Goal: Communication & Community: Answer question/provide support

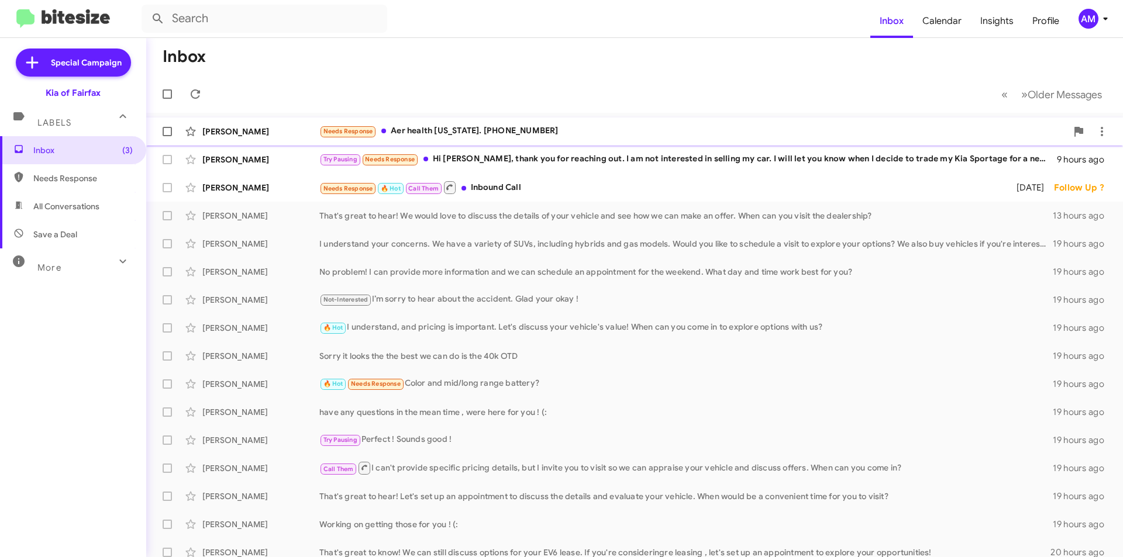
click at [593, 132] on div "Needs Response Aer health District of Columbia. 1800 408 7511" at bounding box center [693, 131] width 748 height 13
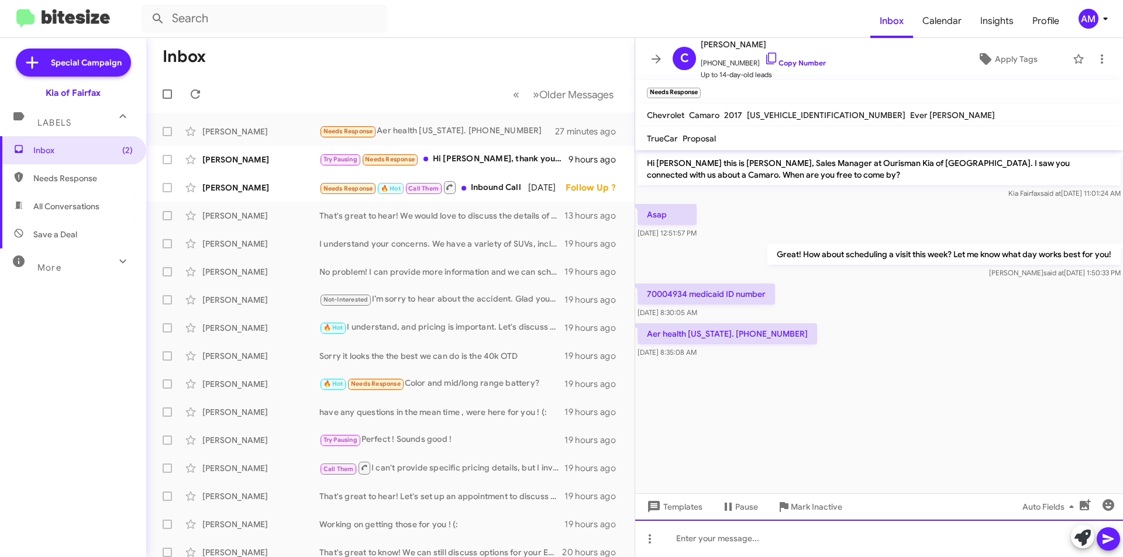
click at [823, 541] on div at bounding box center [879, 538] width 488 height 37
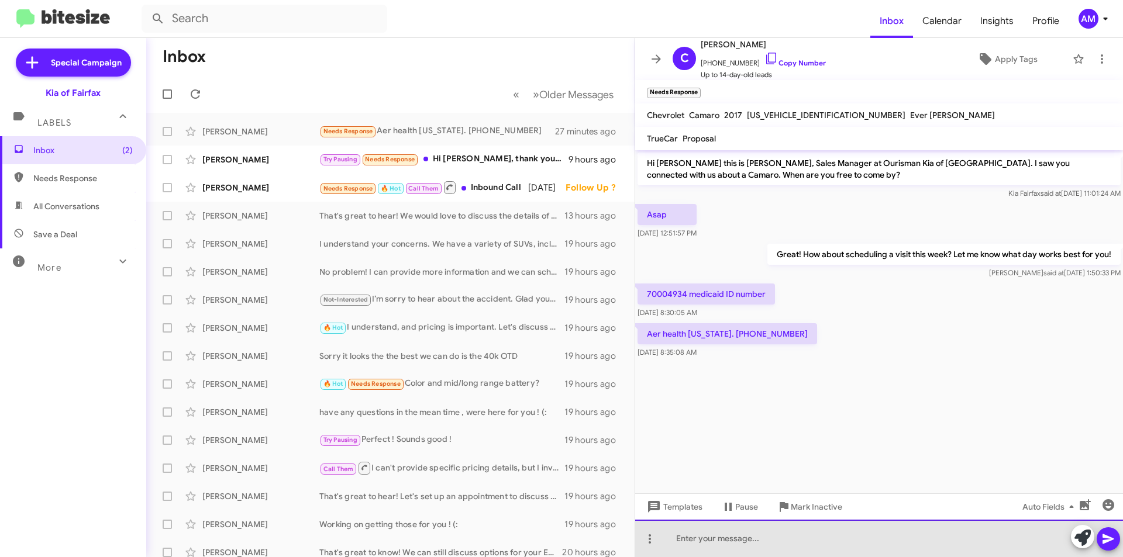
click at [821, 542] on div at bounding box center [879, 538] width 488 height 37
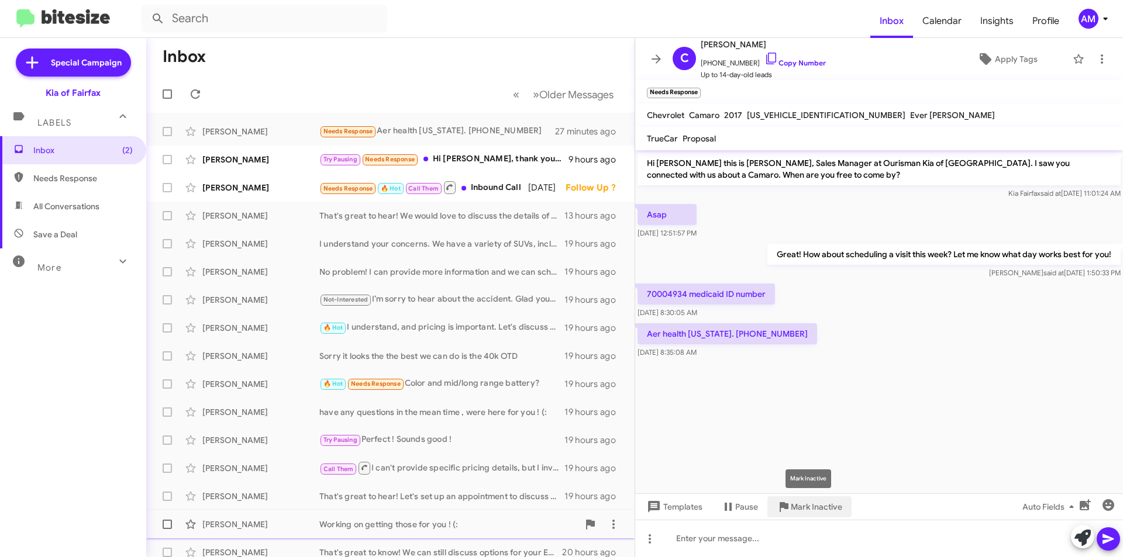
click at [832, 511] on span "Mark Inactive" at bounding box center [816, 507] width 51 height 21
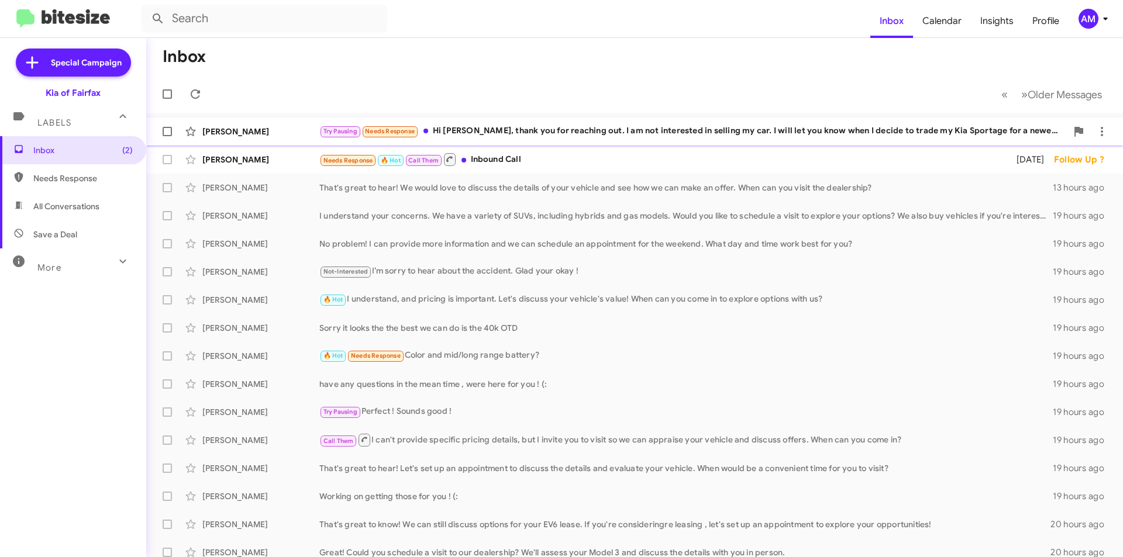
click at [539, 132] on div "Try Pausing Needs Response Hi Anthony, thank you for reaching out. I am not int…" at bounding box center [693, 131] width 748 height 13
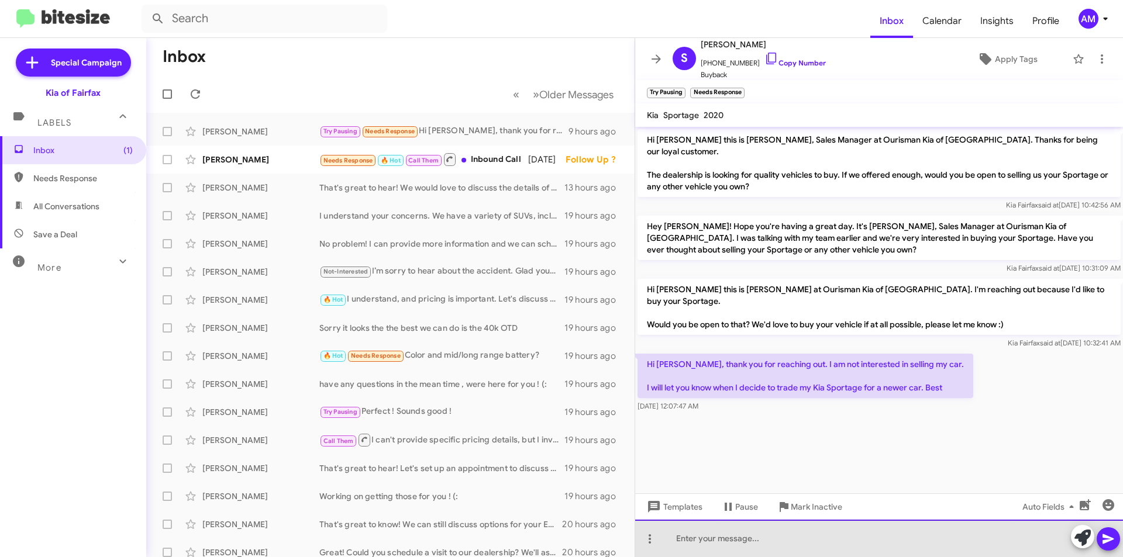
click at [846, 540] on div at bounding box center [879, 538] width 488 height 37
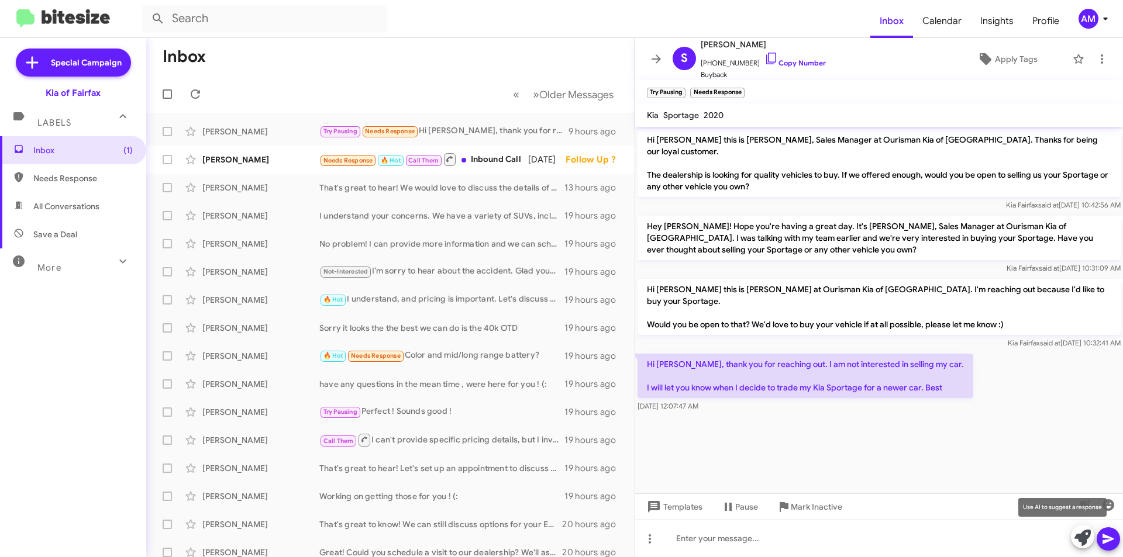
click at [1080, 538] on icon at bounding box center [1083, 538] width 16 height 16
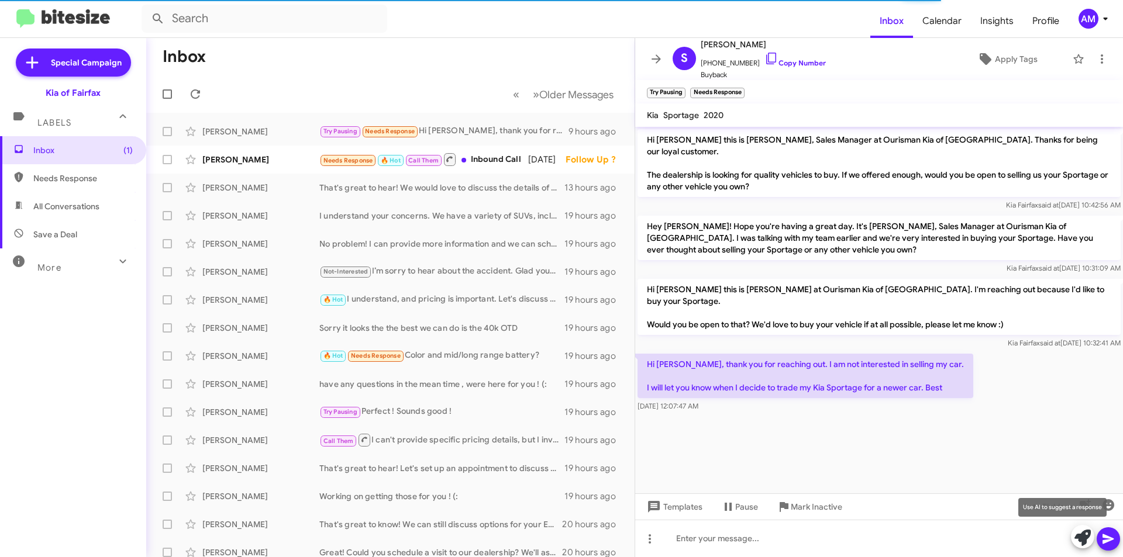
click at [1073, 536] on button at bounding box center [1082, 536] width 23 height 23
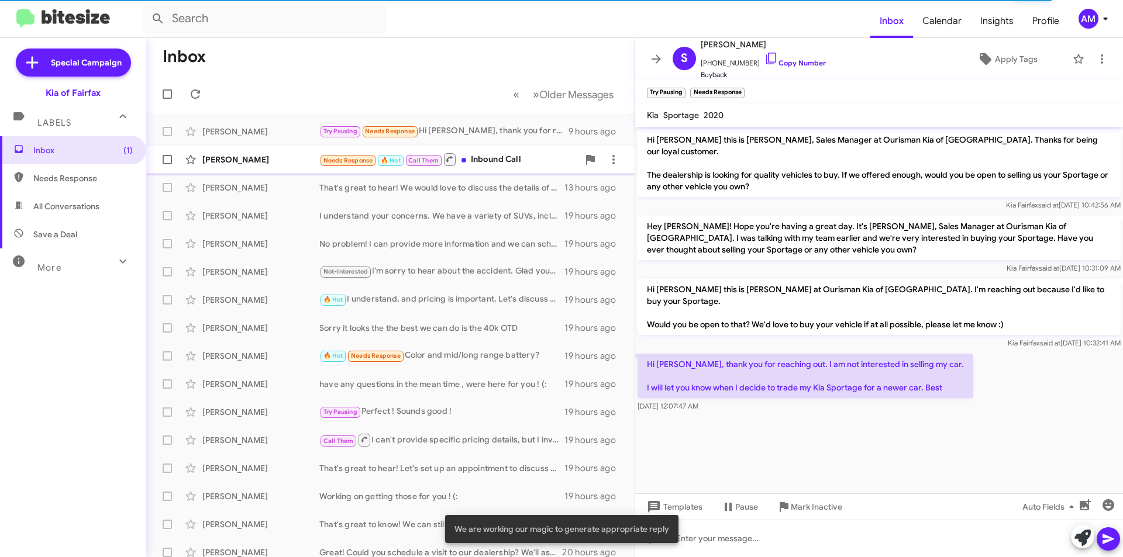
click at [479, 165] on div "Needs Response 🔥 Hot Call Them Inbound Call" at bounding box center [448, 159] width 259 height 15
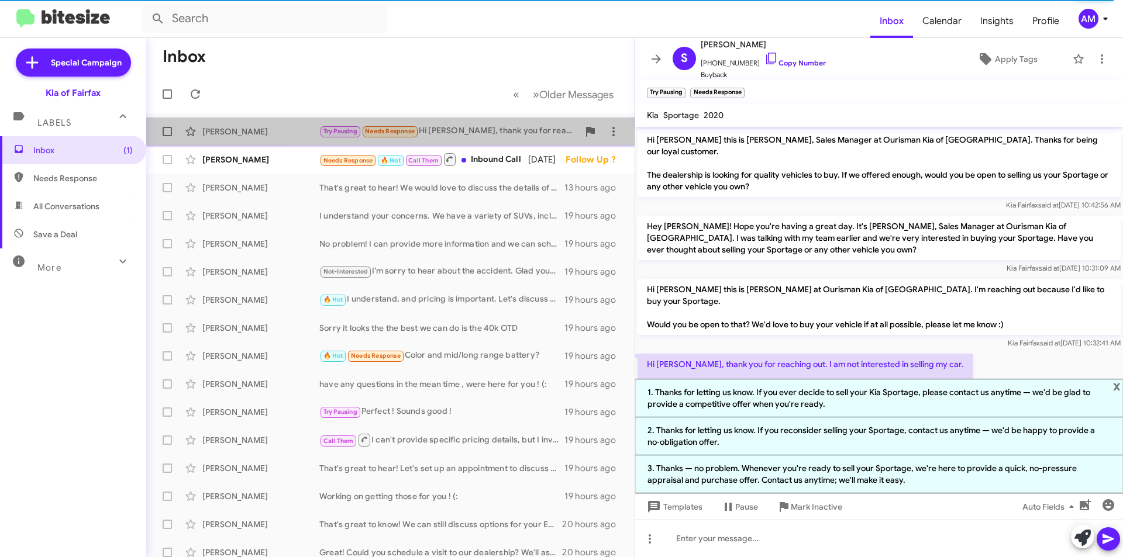
click at [474, 135] on div "Try Pausing Needs Response Hi Anthony, thank you for reaching out. I am not int…" at bounding box center [448, 131] width 259 height 13
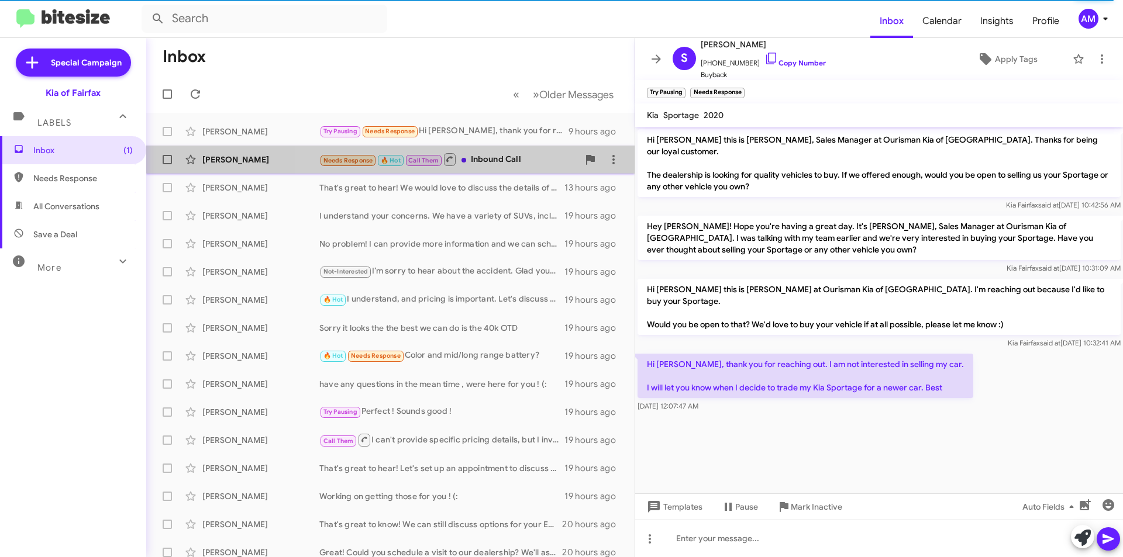
click at [501, 153] on div "Needs Response 🔥 Hot Call Them Inbound Call" at bounding box center [448, 159] width 259 height 15
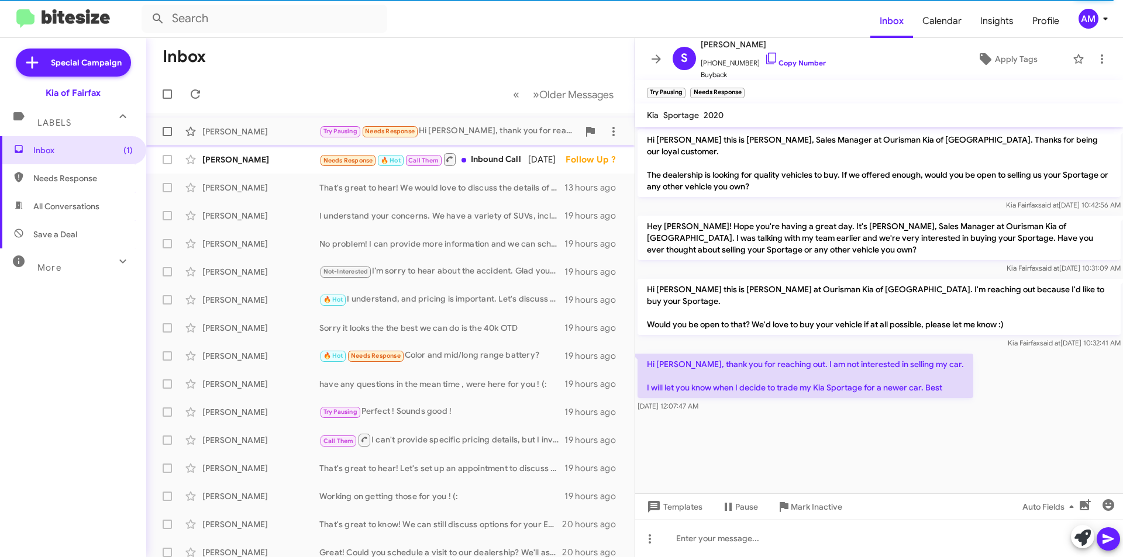
click at [510, 124] on div "Sherif Hashem Try Pausing Needs Response Hi Anthony, thank you for reaching out…" at bounding box center [391, 131] width 470 height 23
click at [1082, 538] on icon at bounding box center [1083, 538] width 16 height 16
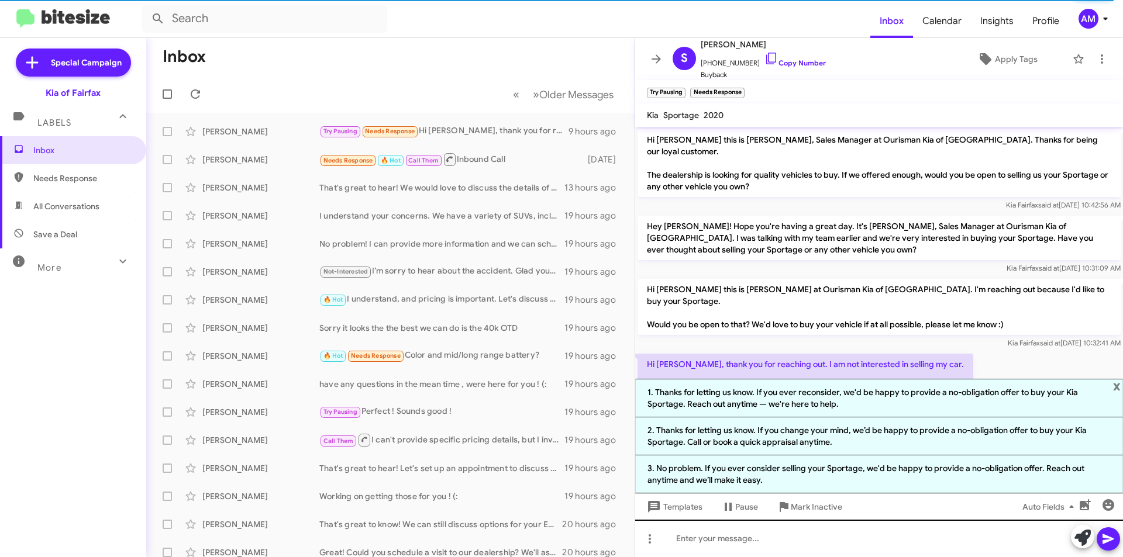
scroll to position [24, 0]
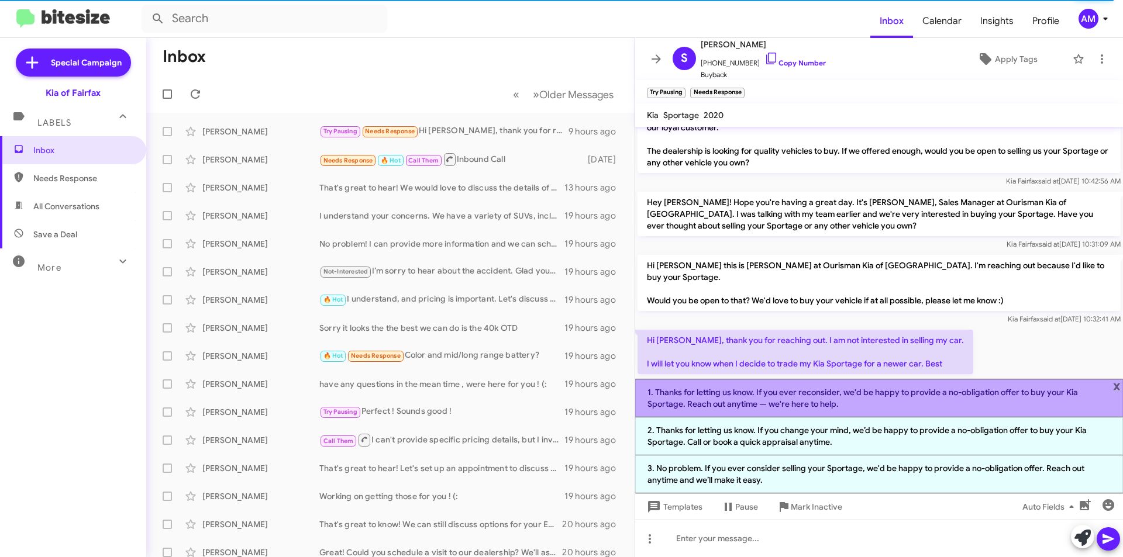
click at [984, 405] on li "1. Thanks for letting us know. If you ever reconsider, we'd be happy to provide…" at bounding box center [879, 398] width 488 height 39
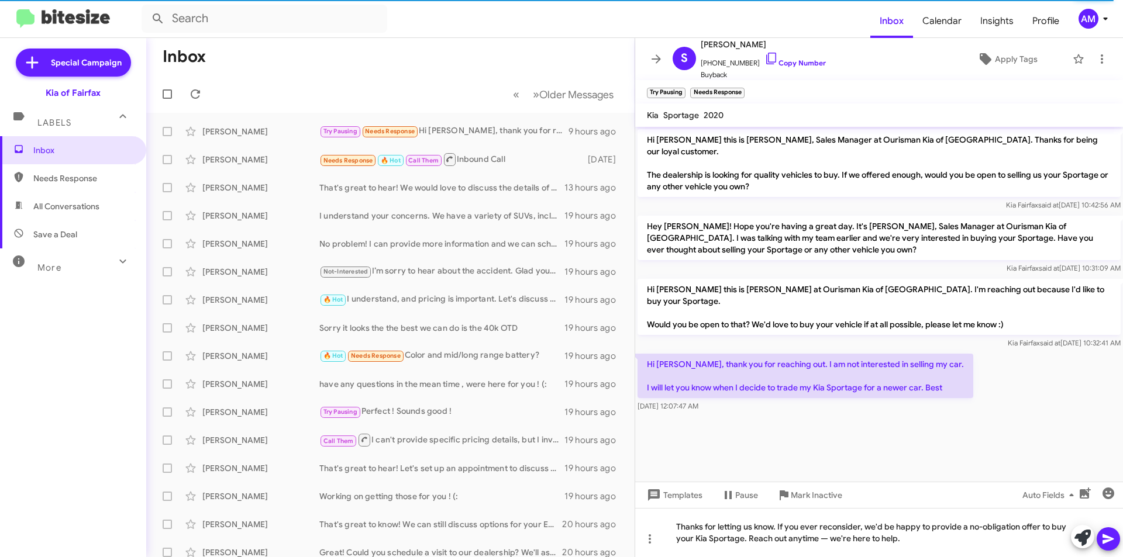
scroll to position [0, 0]
click at [1105, 535] on icon at bounding box center [1108, 540] width 11 height 10
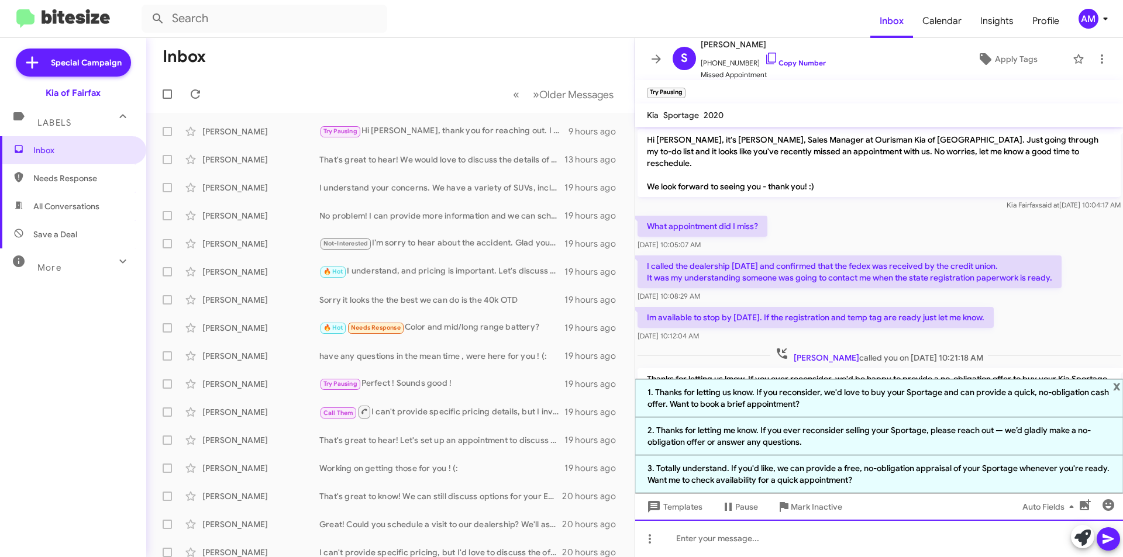
scroll to position [44, 0]
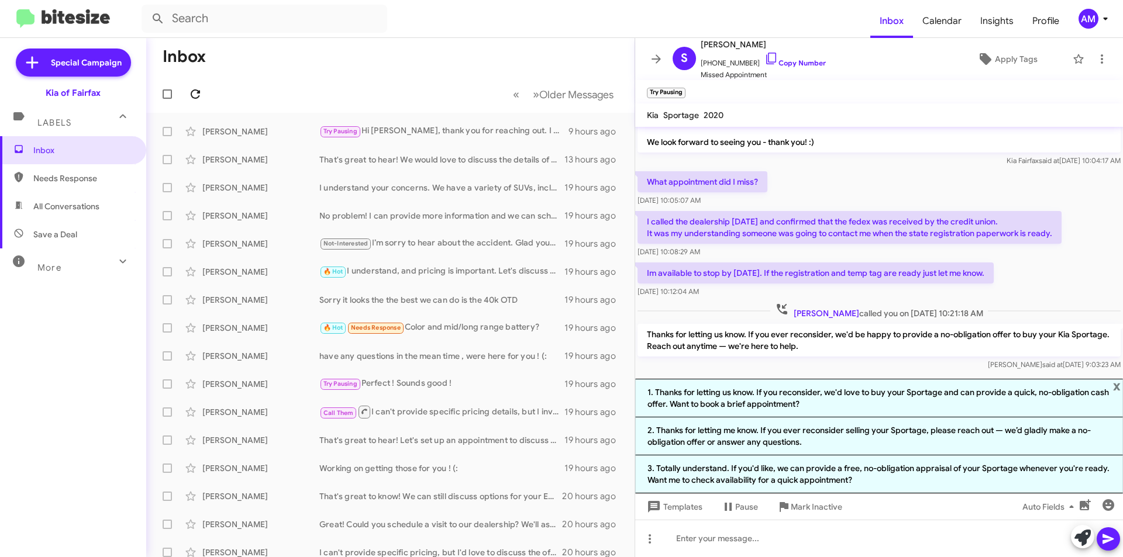
click at [194, 86] on button at bounding box center [195, 93] width 23 height 23
click at [1114, 386] on span "x" at bounding box center [1117, 386] width 8 height 14
